Goal: Find specific page/section: Find specific page/section

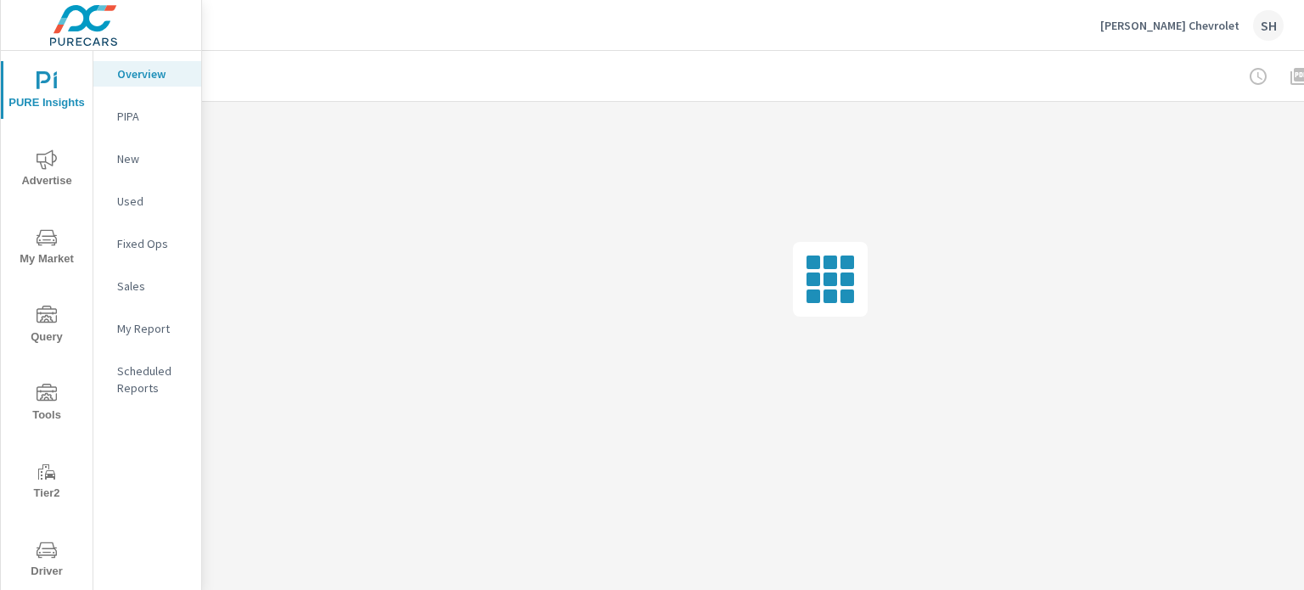
click at [36, 417] on span "Tools" at bounding box center [46, 405] width 81 height 42
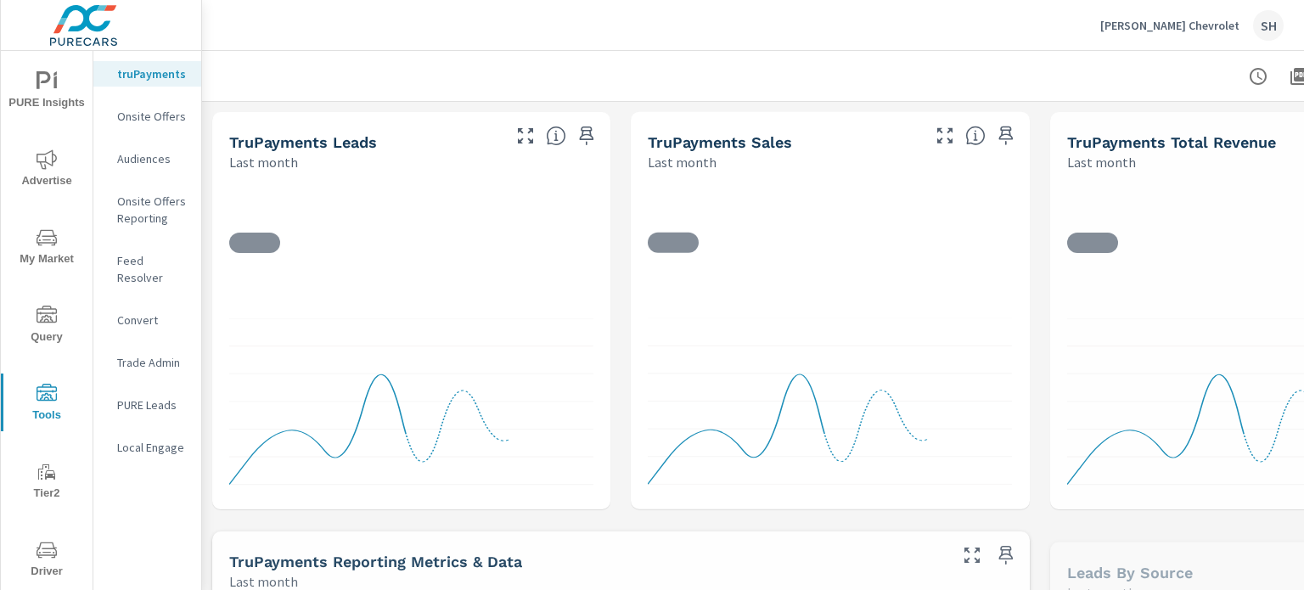
click at [142, 258] on p "Feed Resolver" at bounding box center [152, 269] width 70 height 34
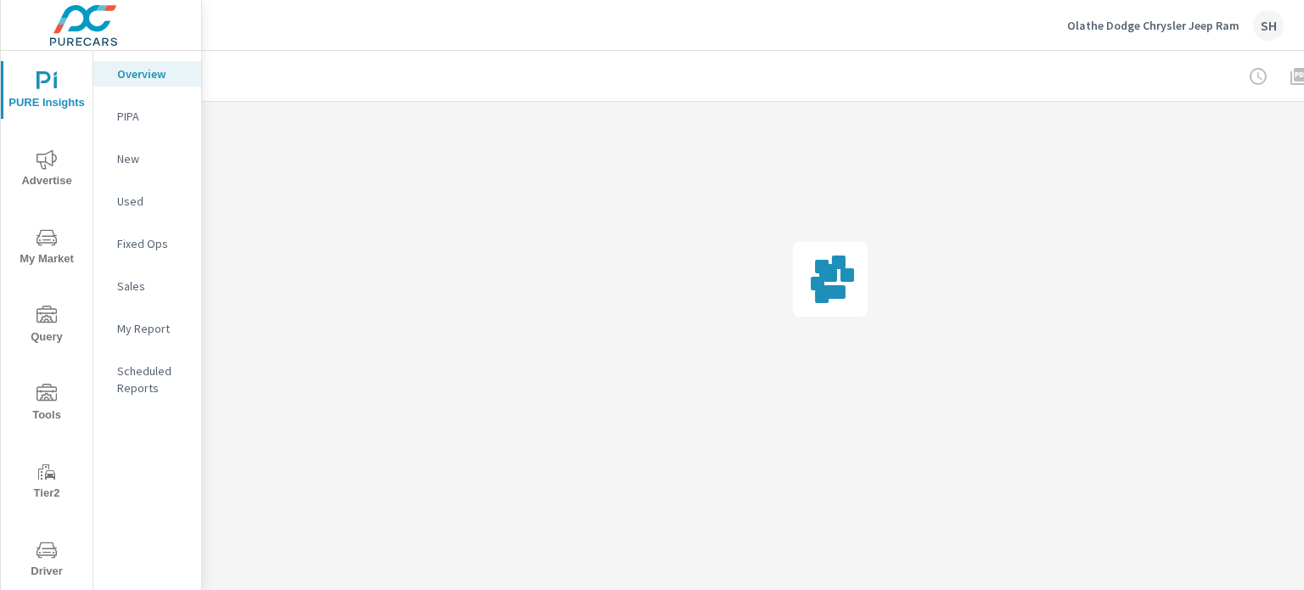
click at [44, 404] on span "Tools" at bounding box center [46, 405] width 81 height 42
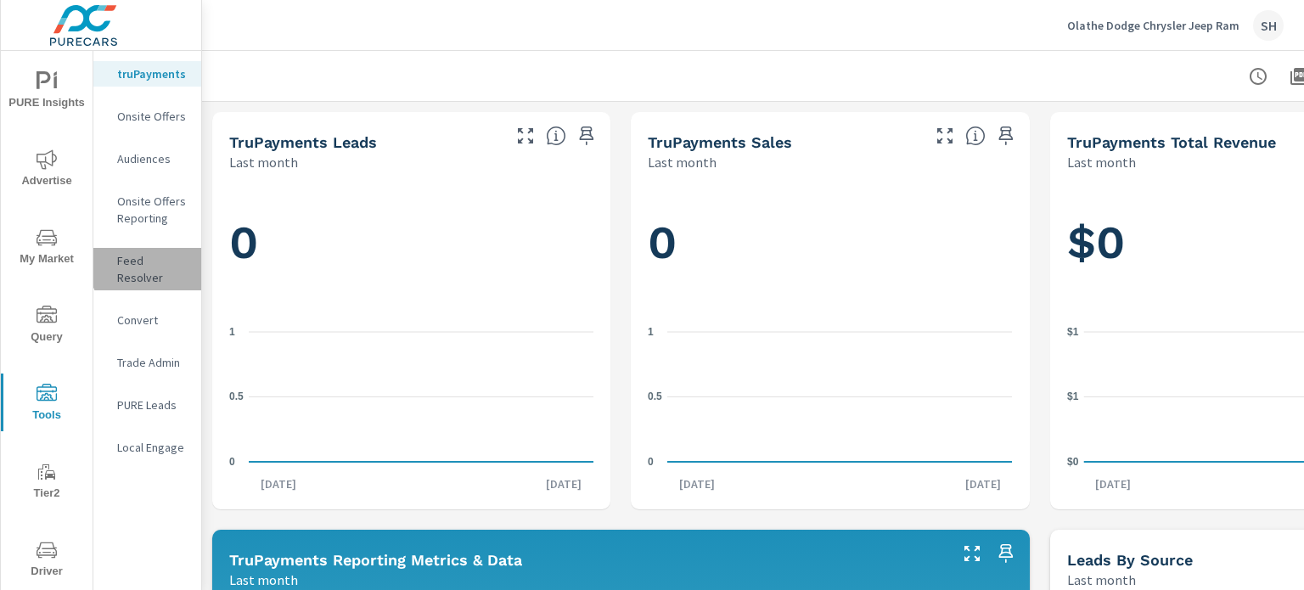
click at [159, 266] on p "Feed Resolver" at bounding box center [152, 269] width 70 height 34
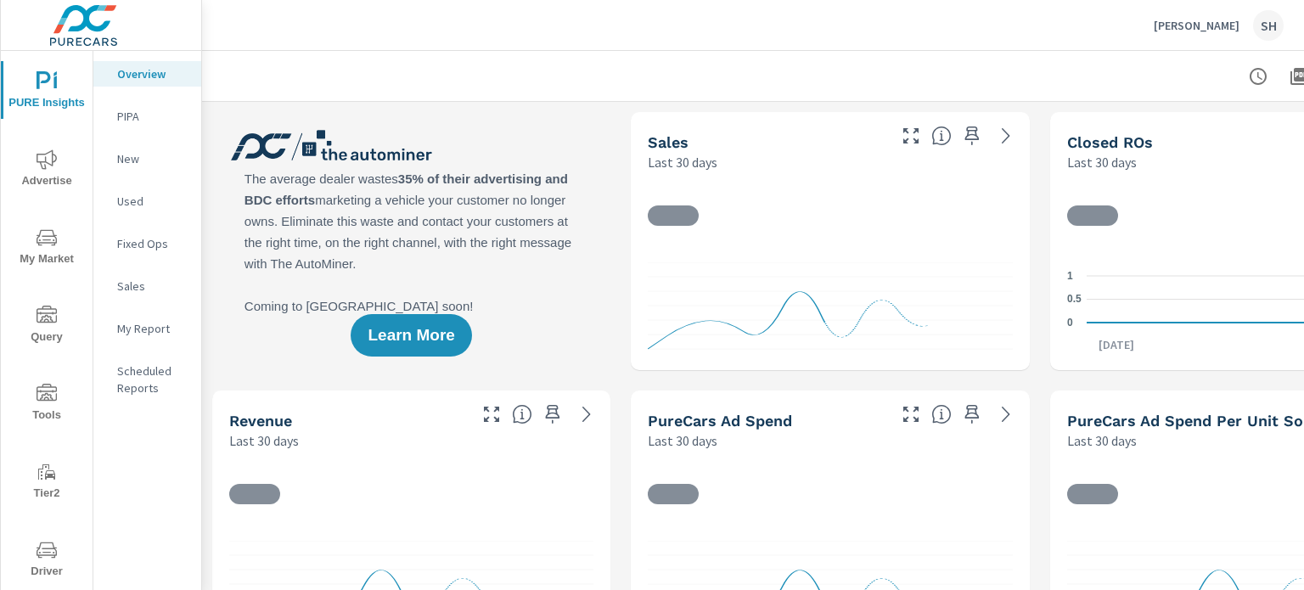
click at [46, 417] on span "Tools" at bounding box center [46, 405] width 81 height 42
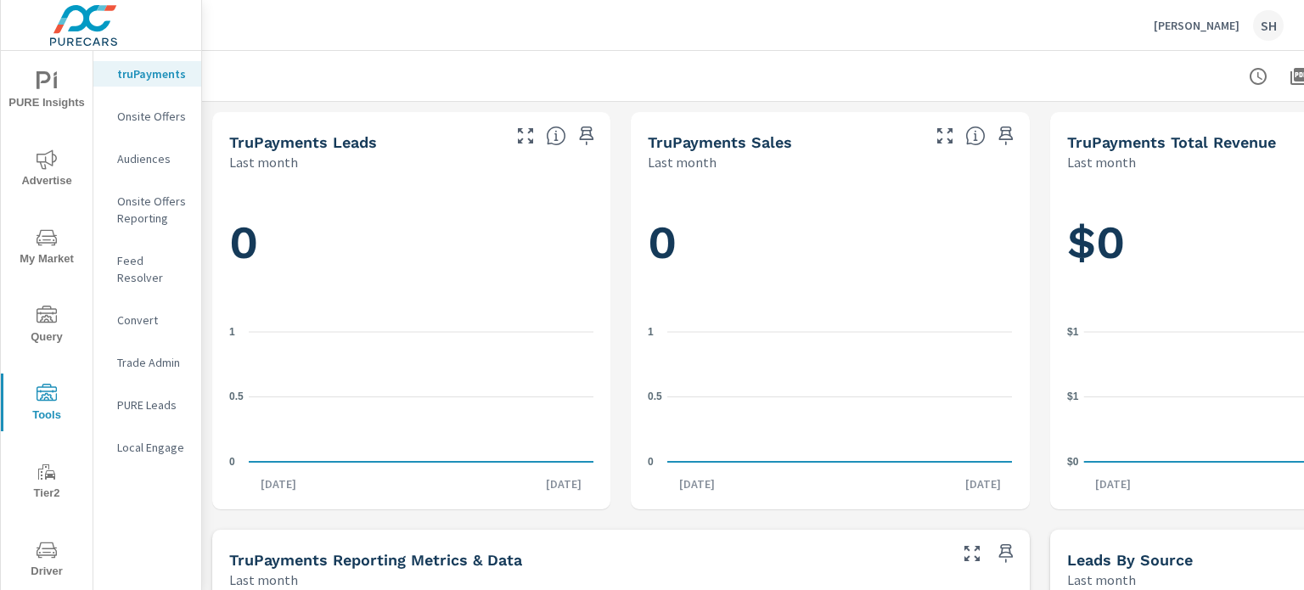
click at [137, 261] on p "Feed Resolver" at bounding box center [152, 269] width 70 height 34
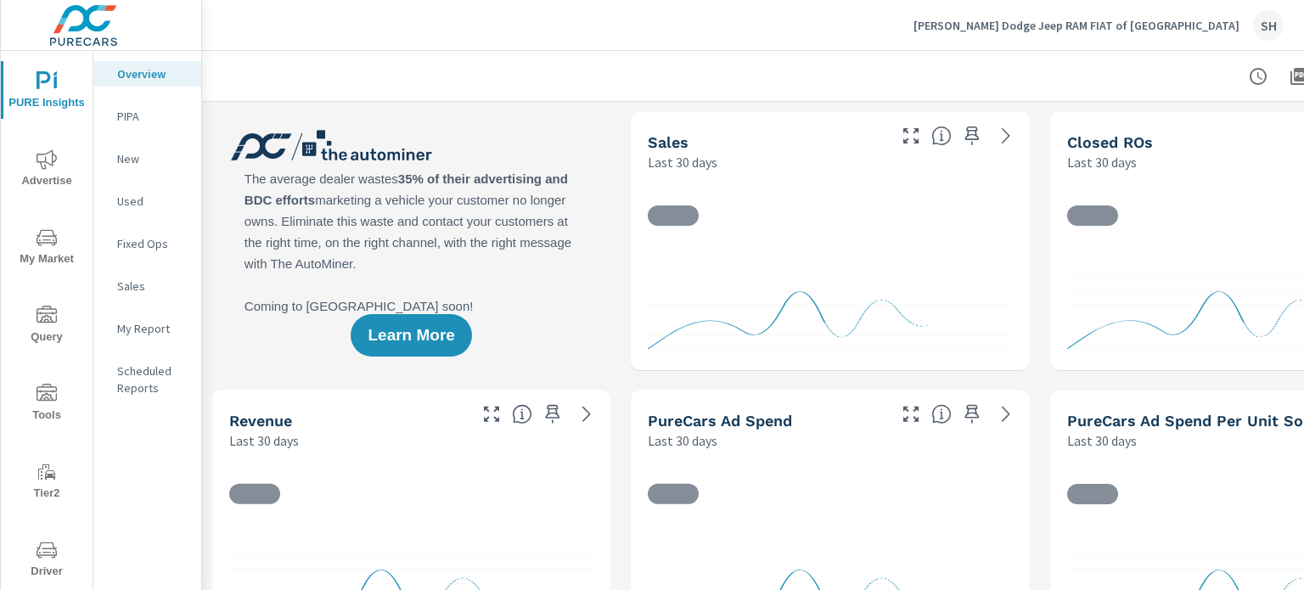
click at [60, 399] on span "Tools" at bounding box center [46, 405] width 81 height 42
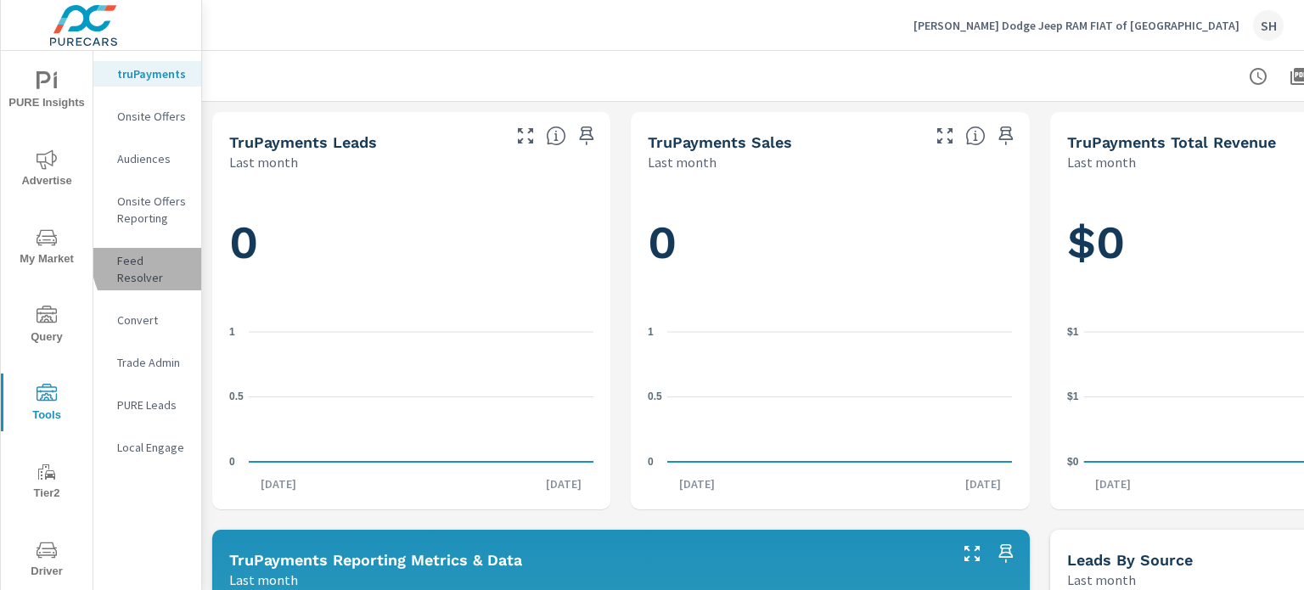
click at [178, 256] on p "Feed Resolver" at bounding box center [152, 269] width 70 height 34
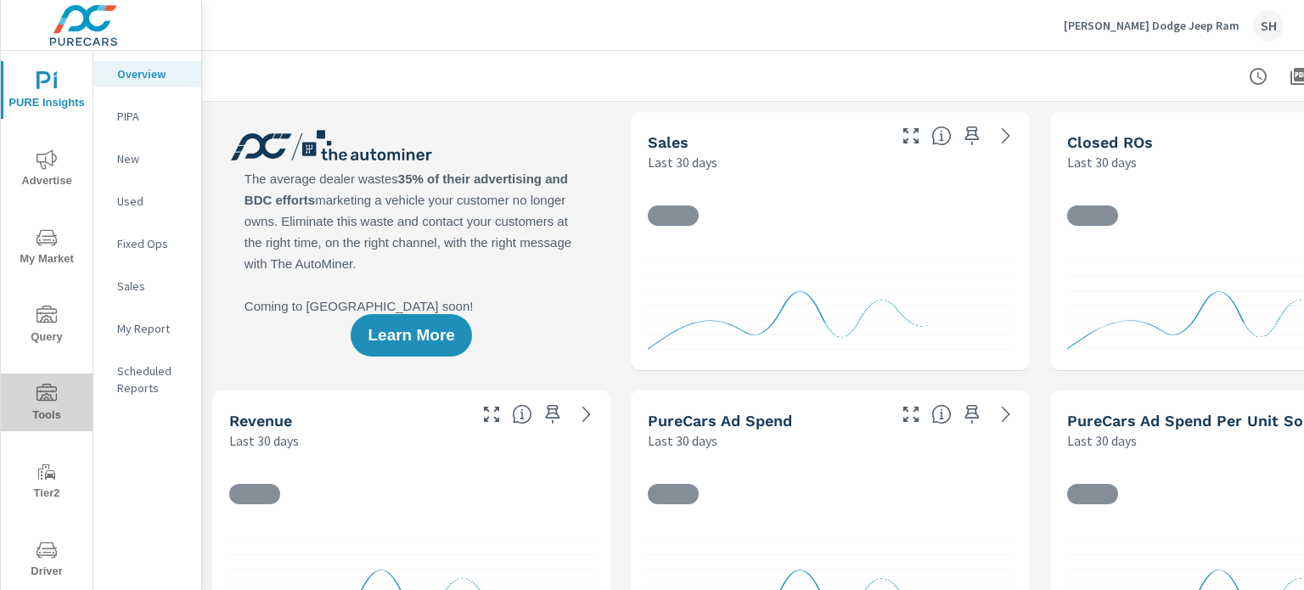
click at [49, 396] on icon "nav menu" at bounding box center [46, 394] width 20 height 20
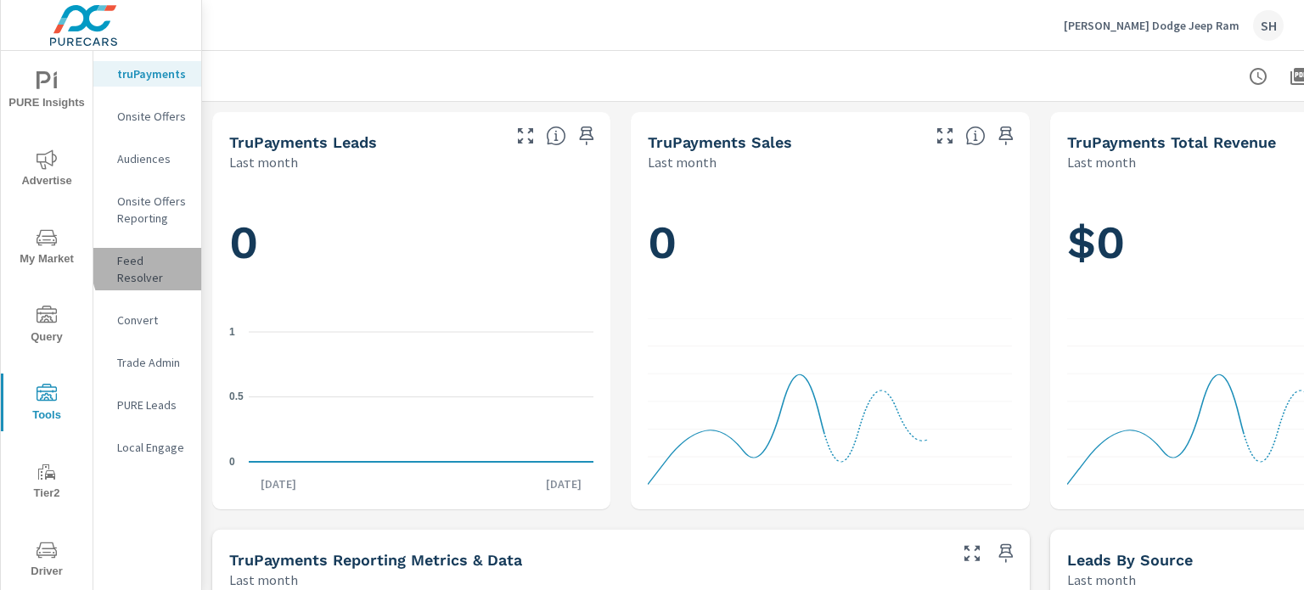
click at [173, 263] on p "Feed Resolver" at bounding box center [152, 269] width 70 height 34
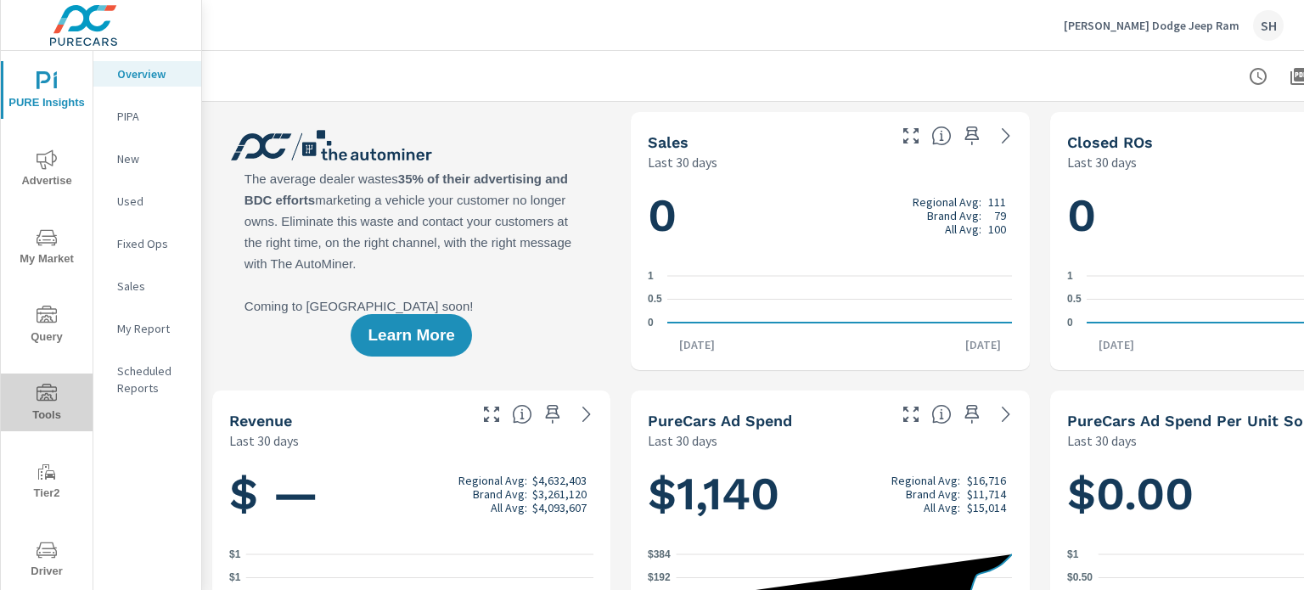
click at [63, 392] on span "Tools" at bounding box center [46, 405] width 81 height 42
click at [42, 405] on span "Tools" at bounding box center [46, 405] width 81 height 42
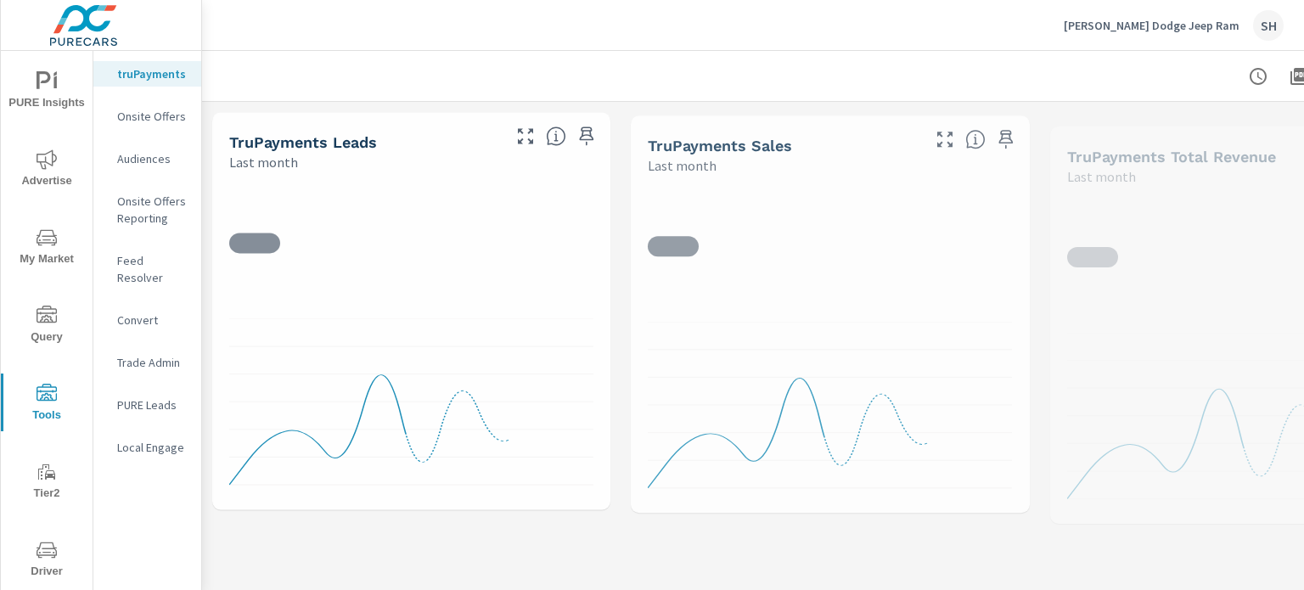
click at [177, 266] on p "Feed Resolver" at bounding box center [152, 269] width 70 height 34
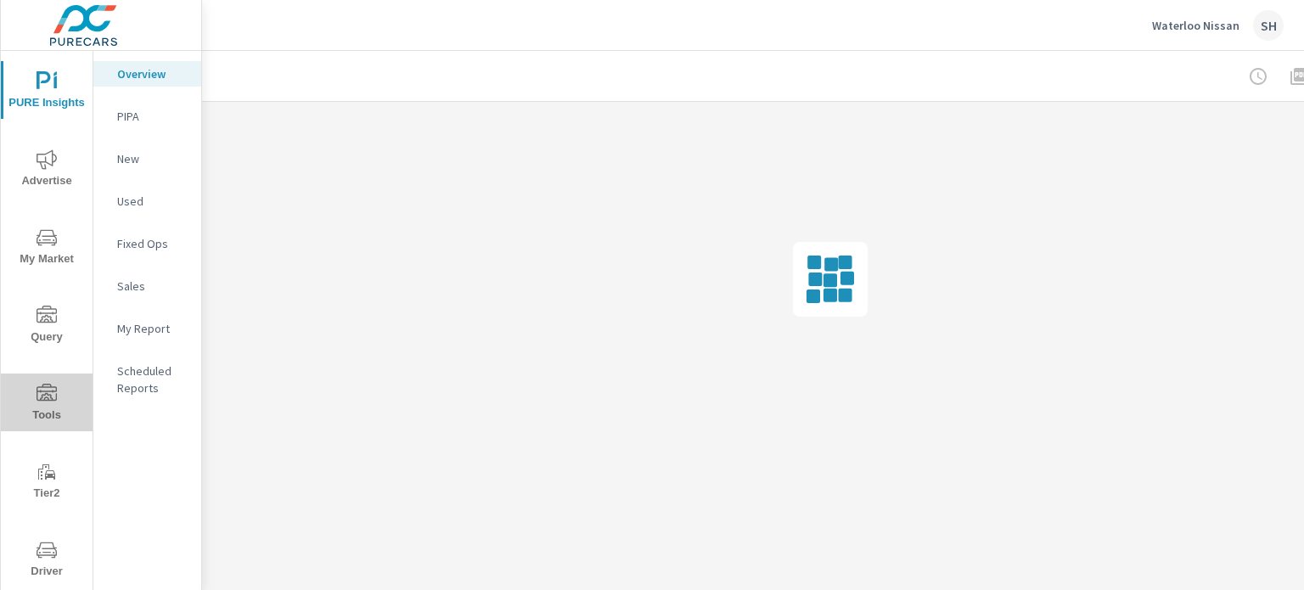
click at [50, 396] on icon "nav menu" at bounding box center [46, 394] width 20 height 20
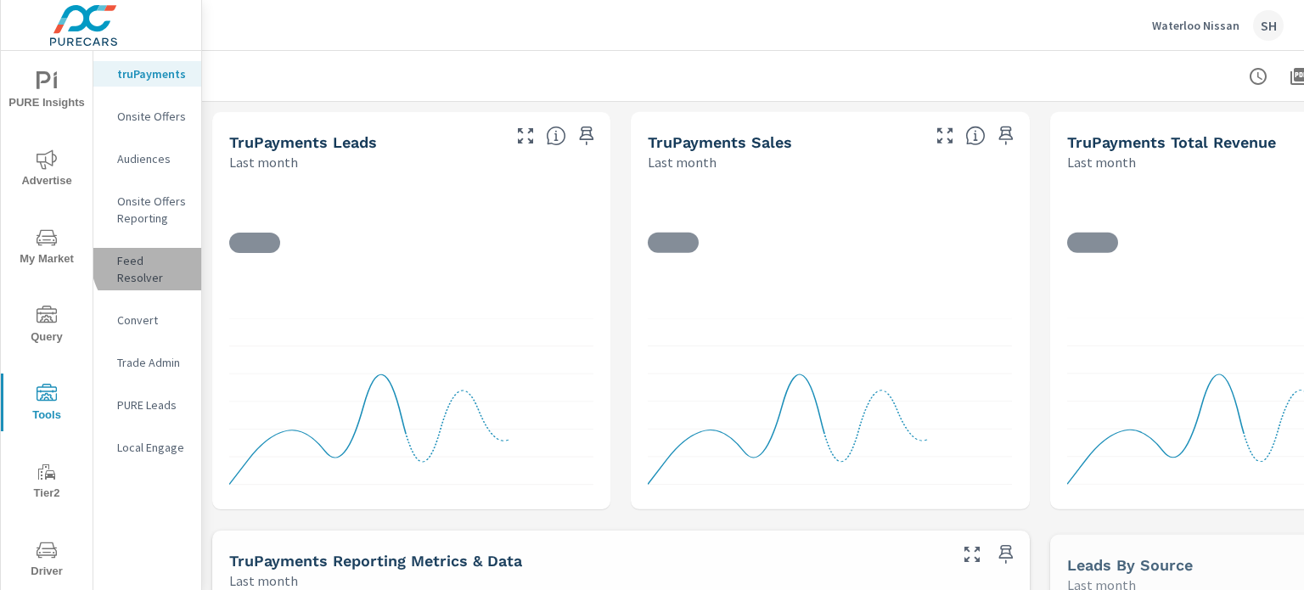
click at [160, 260] on p "Feed Resolver" at bounding box center [152, 269] width 70 height 34
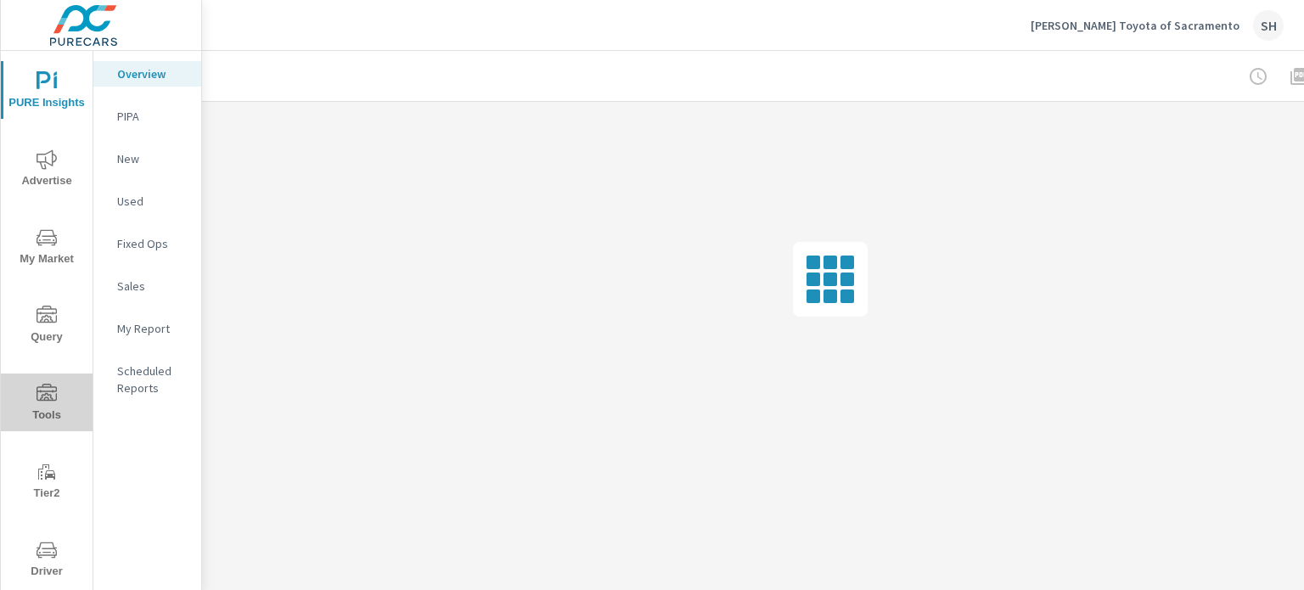
click at [50, 412] on span "Tools" at bounding box center [46, 405] width 81 height 42
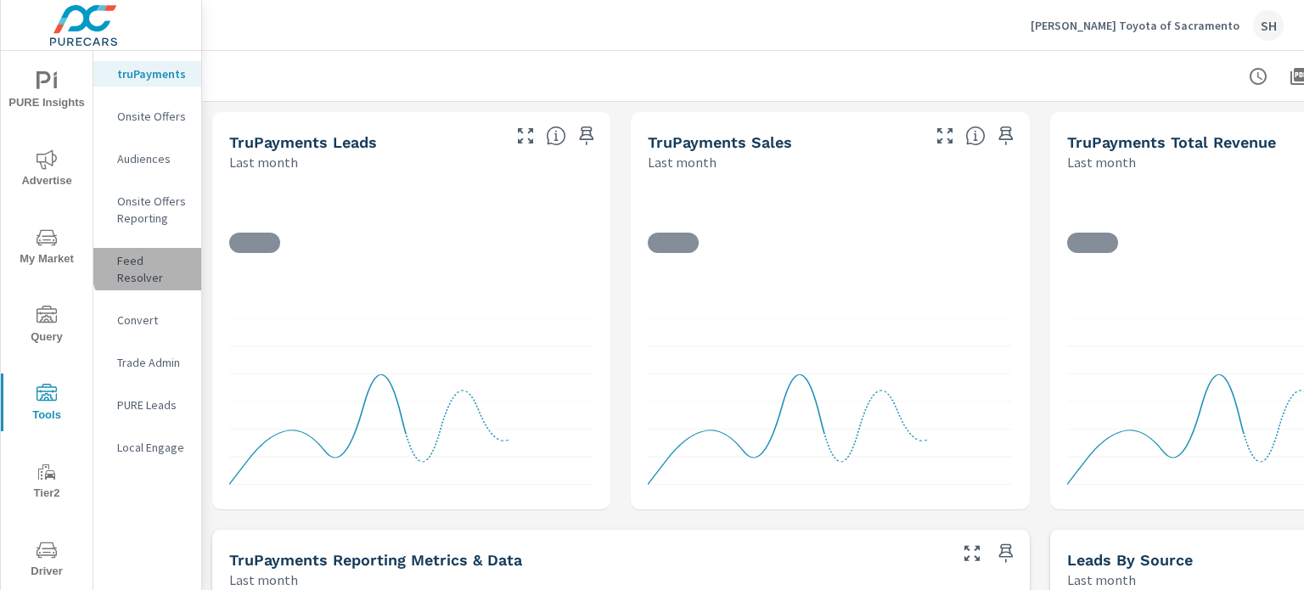
click at [169, 264] on p "Feed Resolver" at bounding box center [152, 269] width 70 height 34
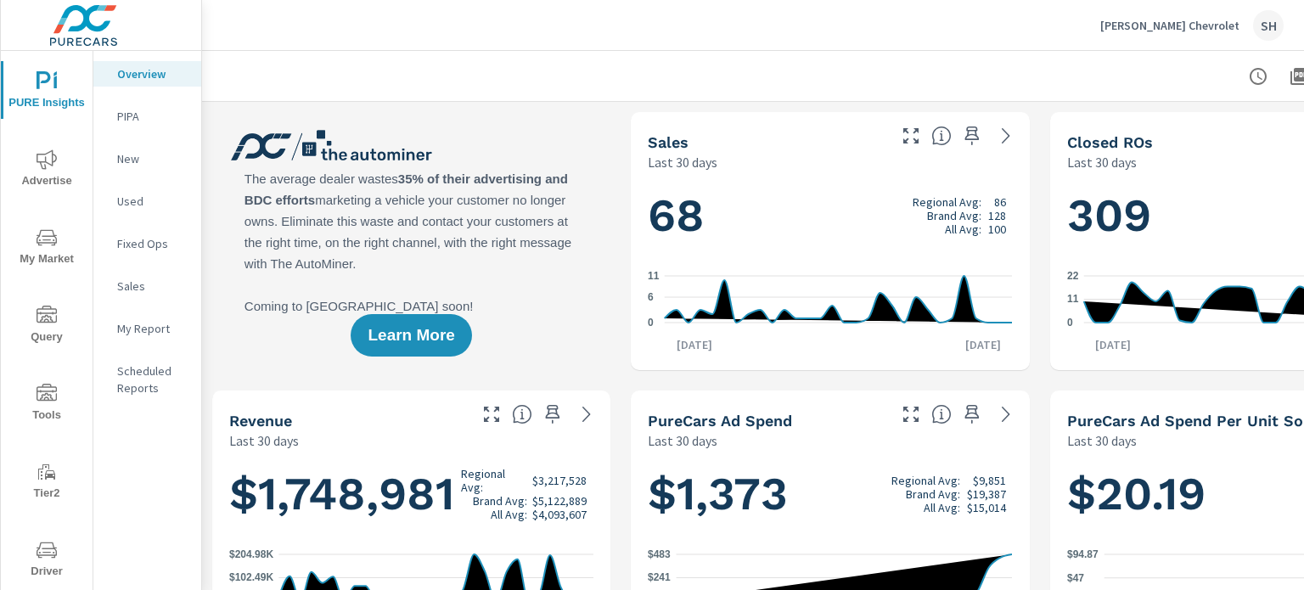
click at [33, 408] on span "Tools" at bounding box center [46, 405] width 81 height 42
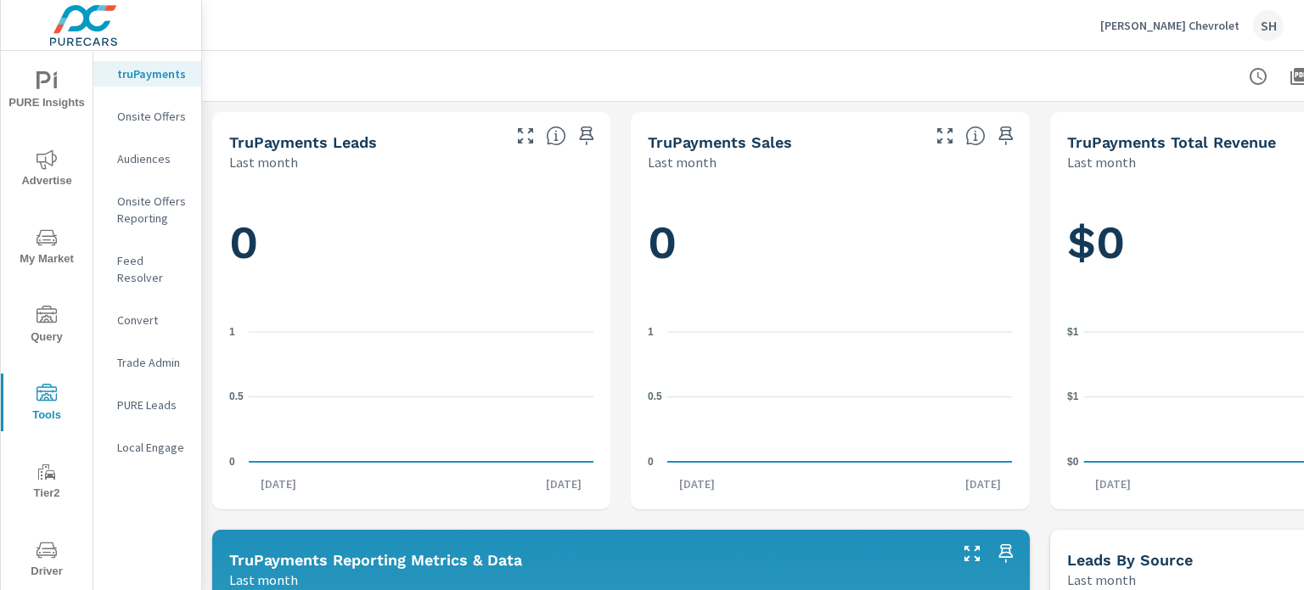
click at [150, 264] on p "Feed Resolver" at bounding box center [152, 269] width 70 height 34
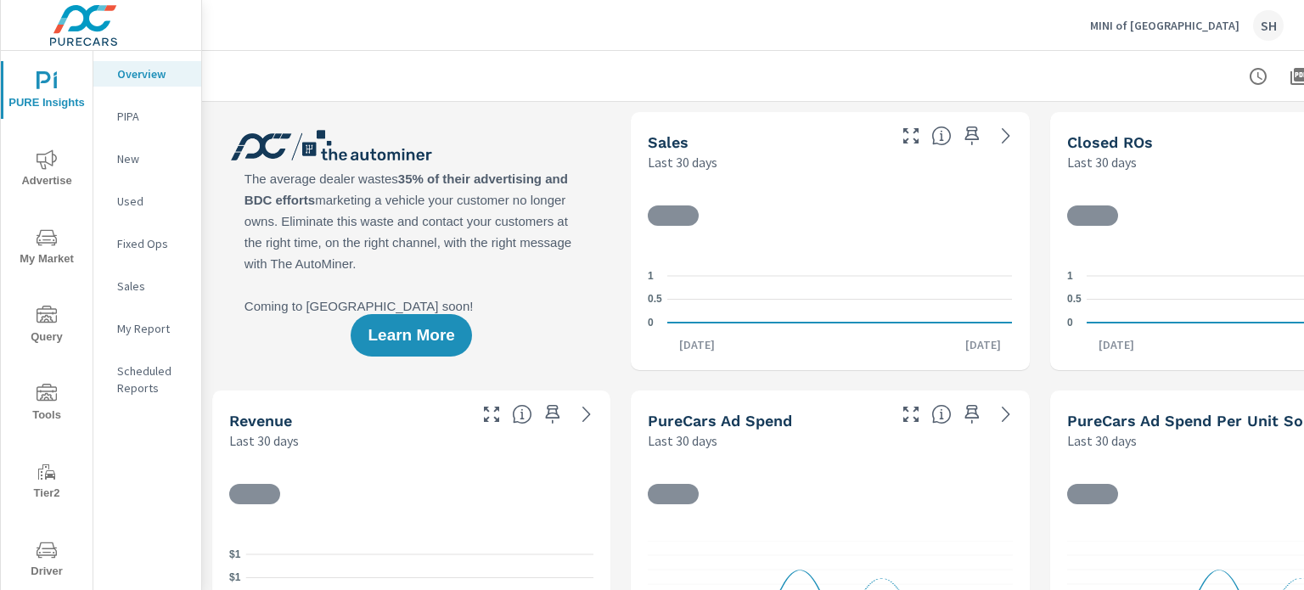
click at [46, 391] on icon "nav menu" at bounding box center [46, 394] width 20 height 20
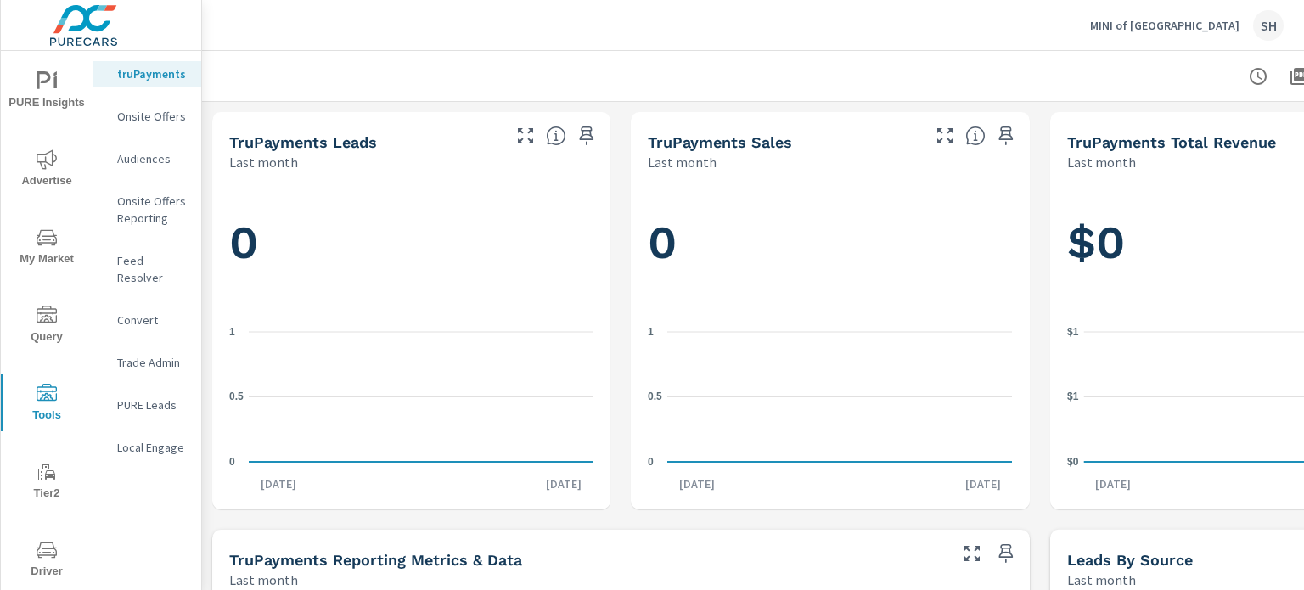
click at [166, 263] on p "Feed Resolver" at bounding box center [152, 269] width 70 height 34
